Goal: Task Accomplishment & Management: Use online tool/utility

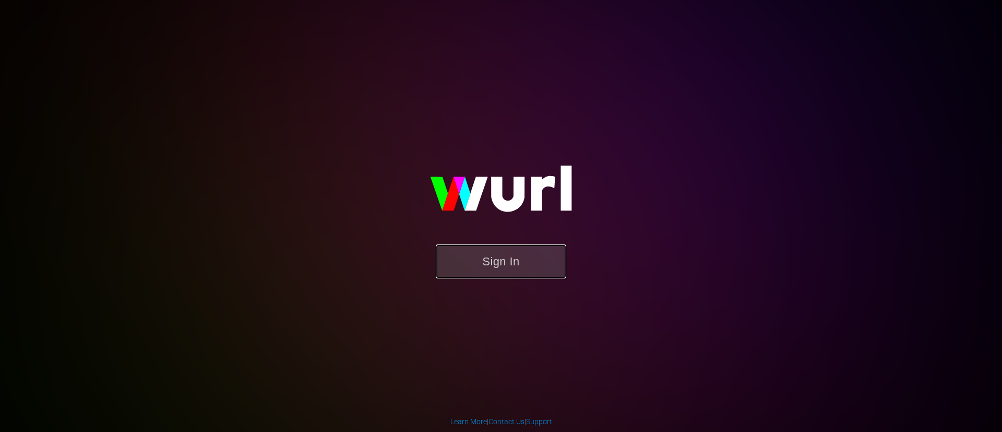
click at [480, 254] on button "Sign In" at bounding box center [501, 261] width 130 height 34
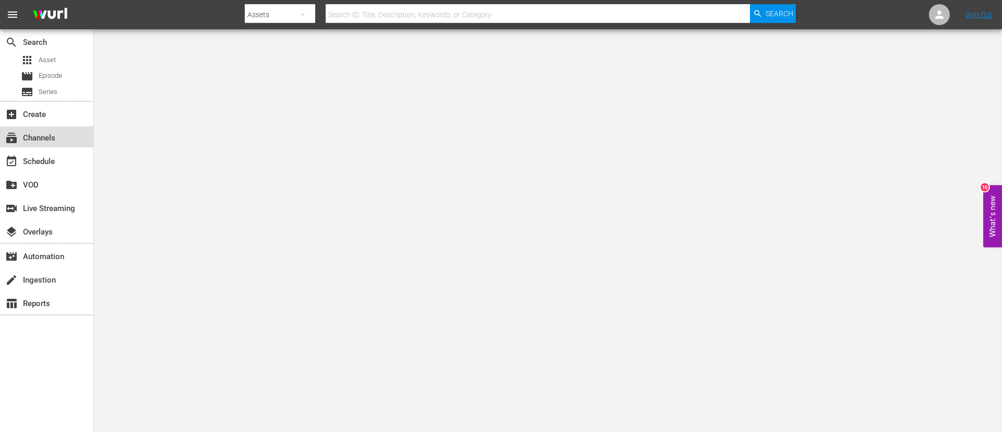
click at [40, 137] on div "subscriptions Channels" at bounding box center [29, 136] width 58 height 9
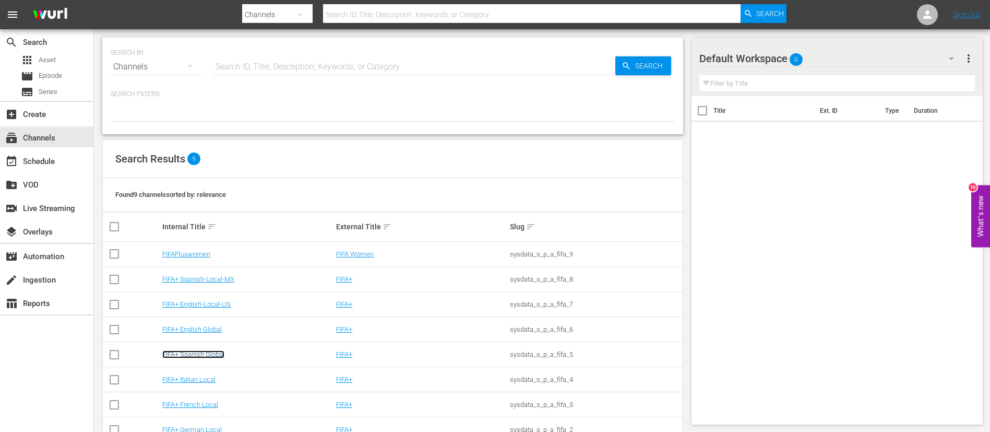
click at [203, 357] on link "FIFA+ Spanish Global" at bounding box center [193, 354] width 62 height 8
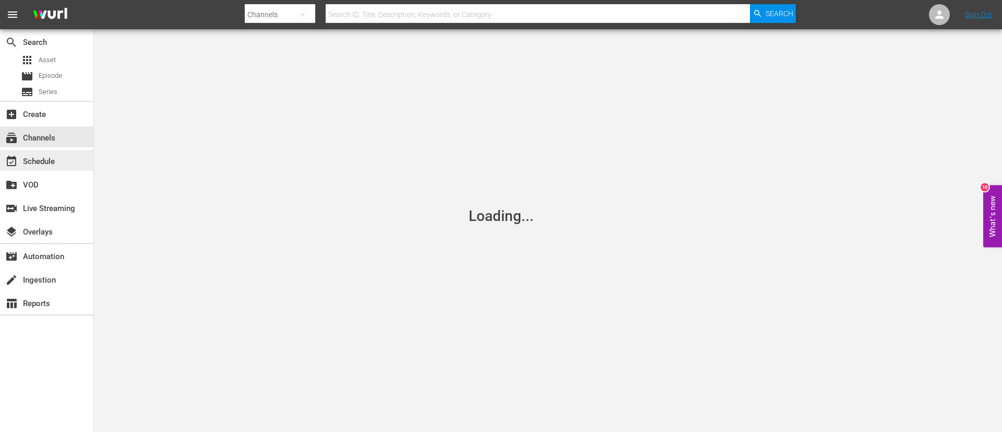
click at [74, 156] on div "event_available Schedule" at bounding box center [46, 160] width 93 height 21
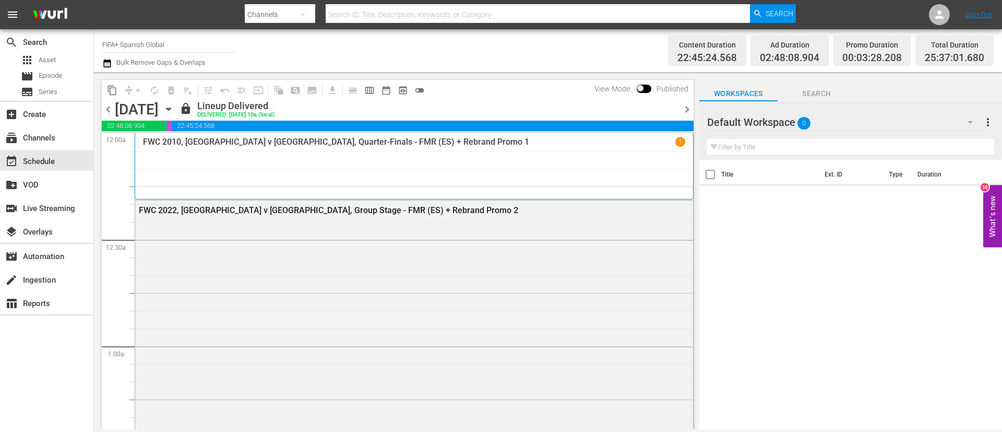
click at [171, 108] on icon "button" at bounding box center [168, 109] width 5 height 3
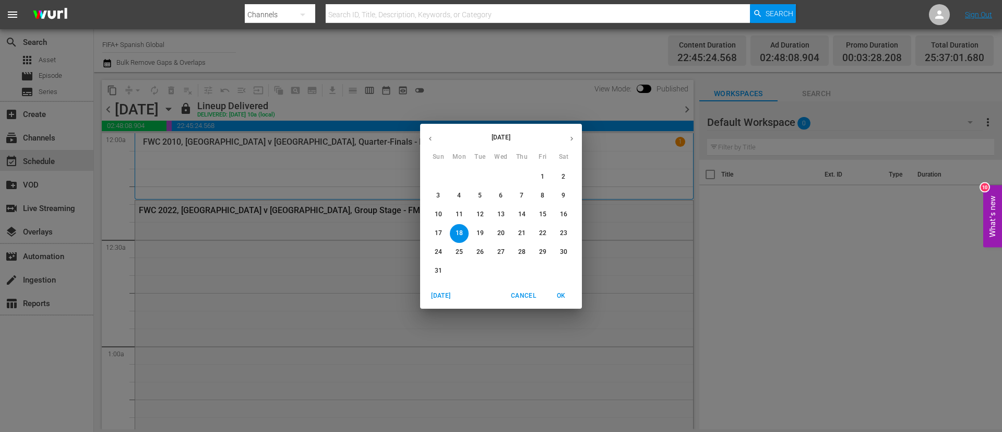
click at [563, 235] on p "23" at bounding box center [563, 233] width 7 height 9
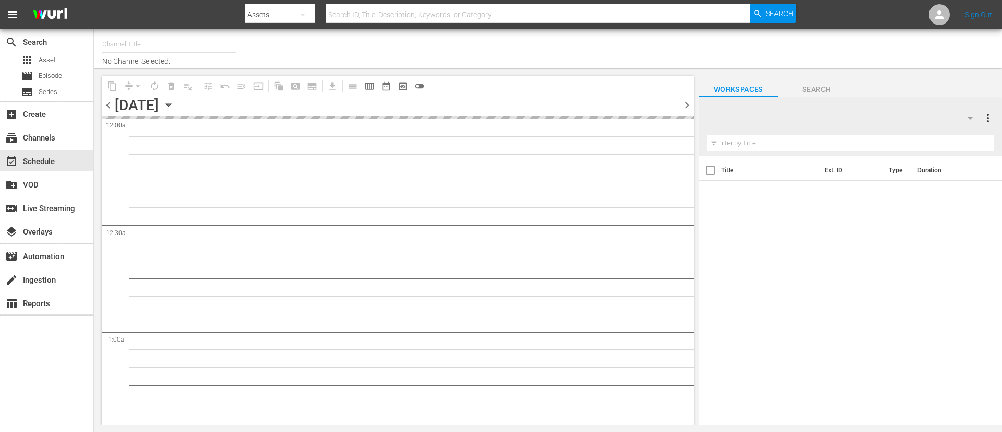
type input "FIFA+ Spanish Global (1780)"
